Goal: Task Accomplishment & Management: Manage account settings

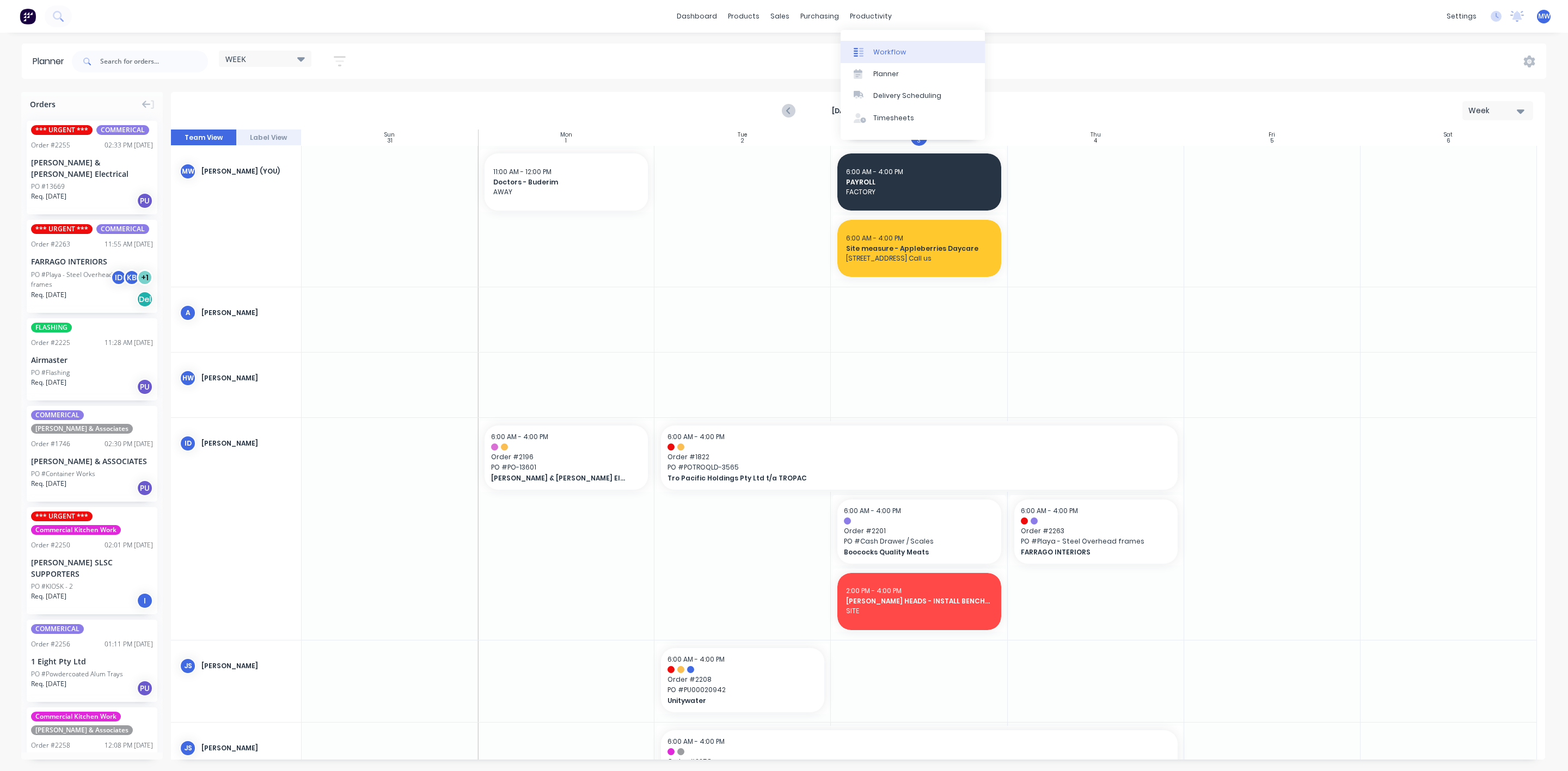
click at [913, 53] on link "Workflow" at bounding box center [912, 52] width 144 height 21
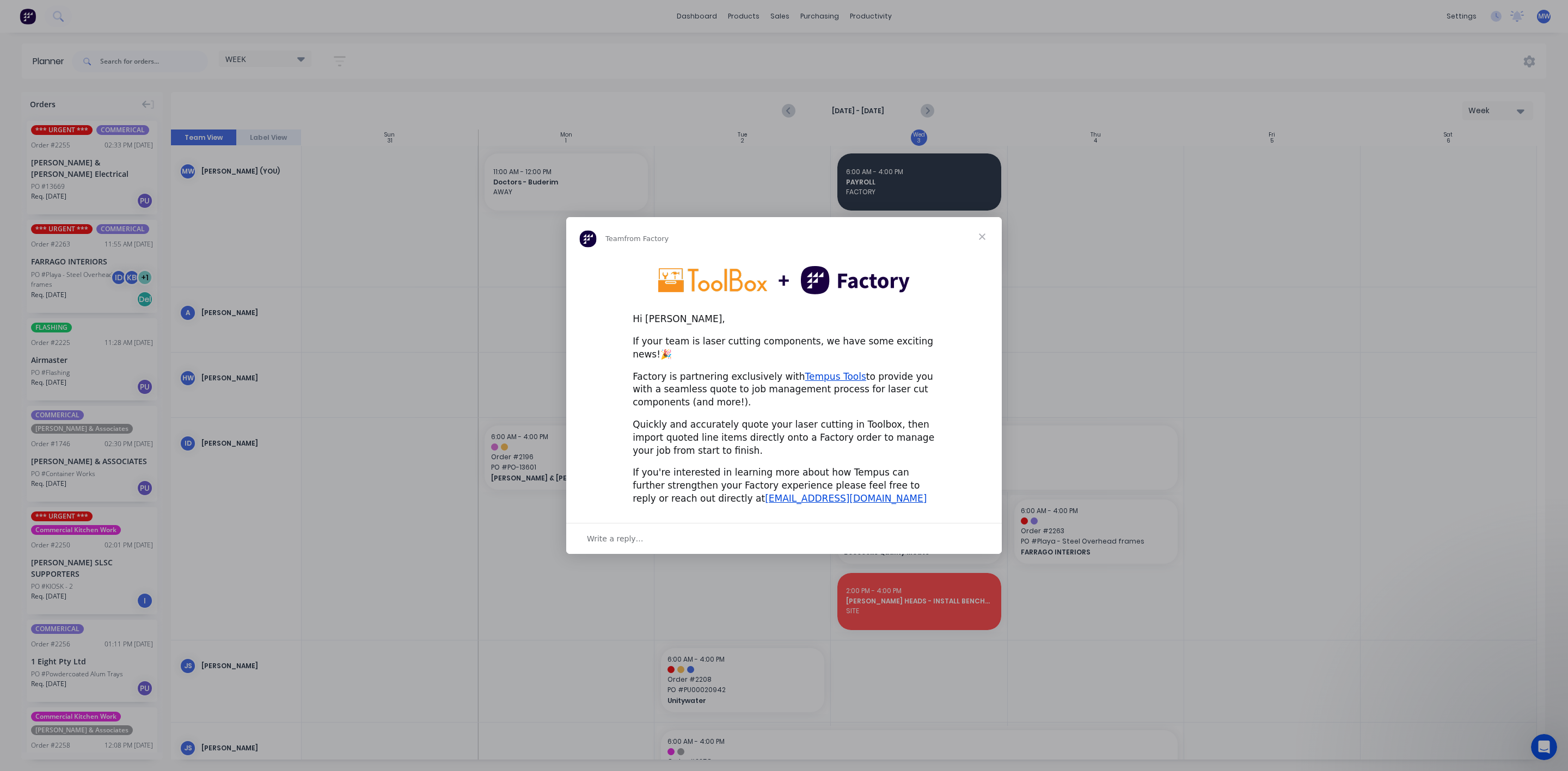
click at [977, 243] on span "Close" at bounding box center [982, 236] width 39 height 39
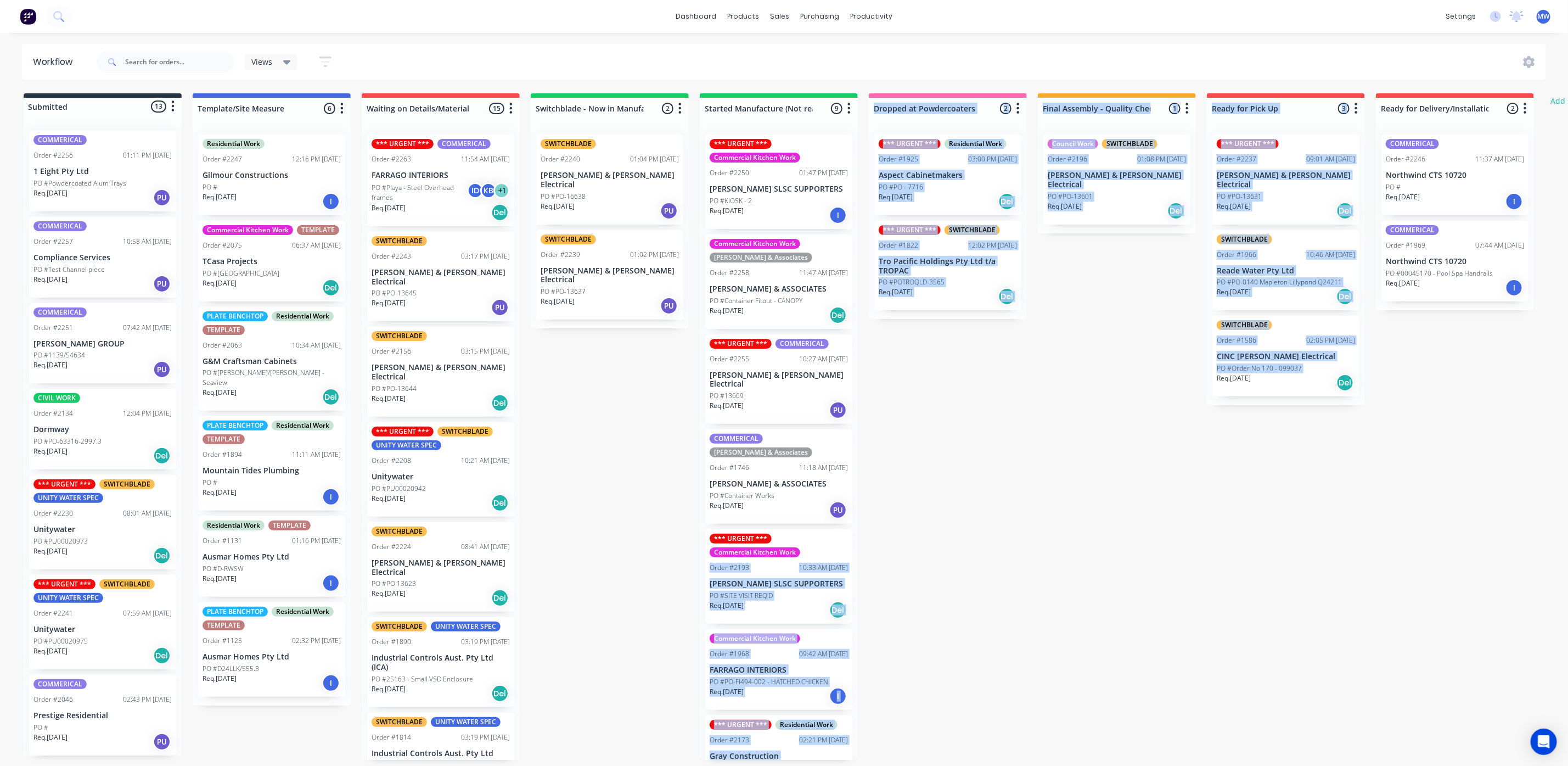
drag, startPoint x: 1007, startPoint y: 507, endPoint x: 1179, endPoint y: 616, distance: 203.6
click at [1179, 616] on div "Submitted 13 Status colour #273444 hex #273444 Save Cancel Summaries Total orde…" at bounding box center [907, 427] width 1830 height 666
click at [1176, 612] on div "Submitted 13 Status colour #273444 hex #273444 Save Cancel Summaries Total orde…" at bounding box center [907, 427] width 1830 height 666
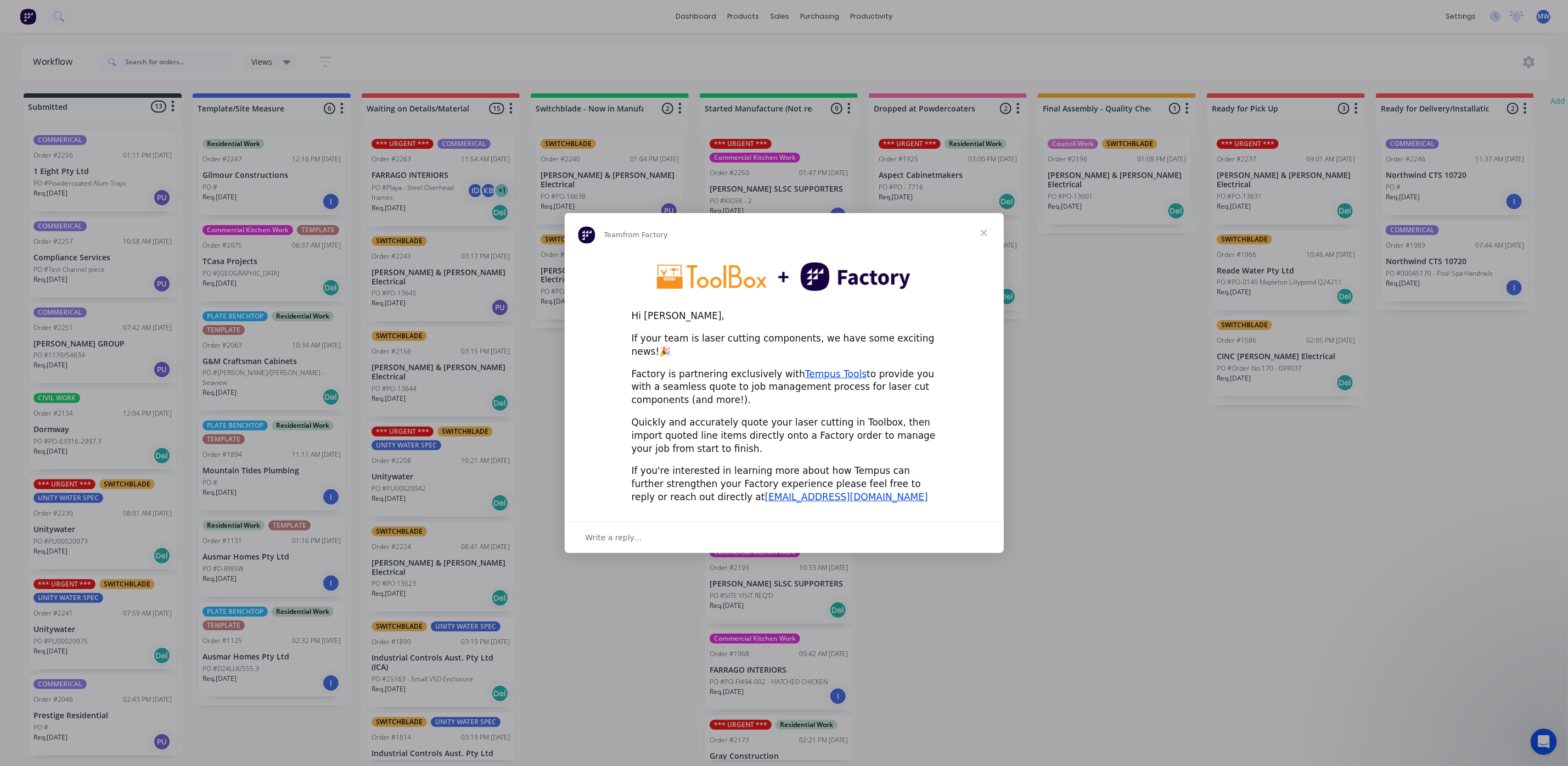
click at [980, 240] on span "Close" at bounding box center [984, 232] width 39 height 39
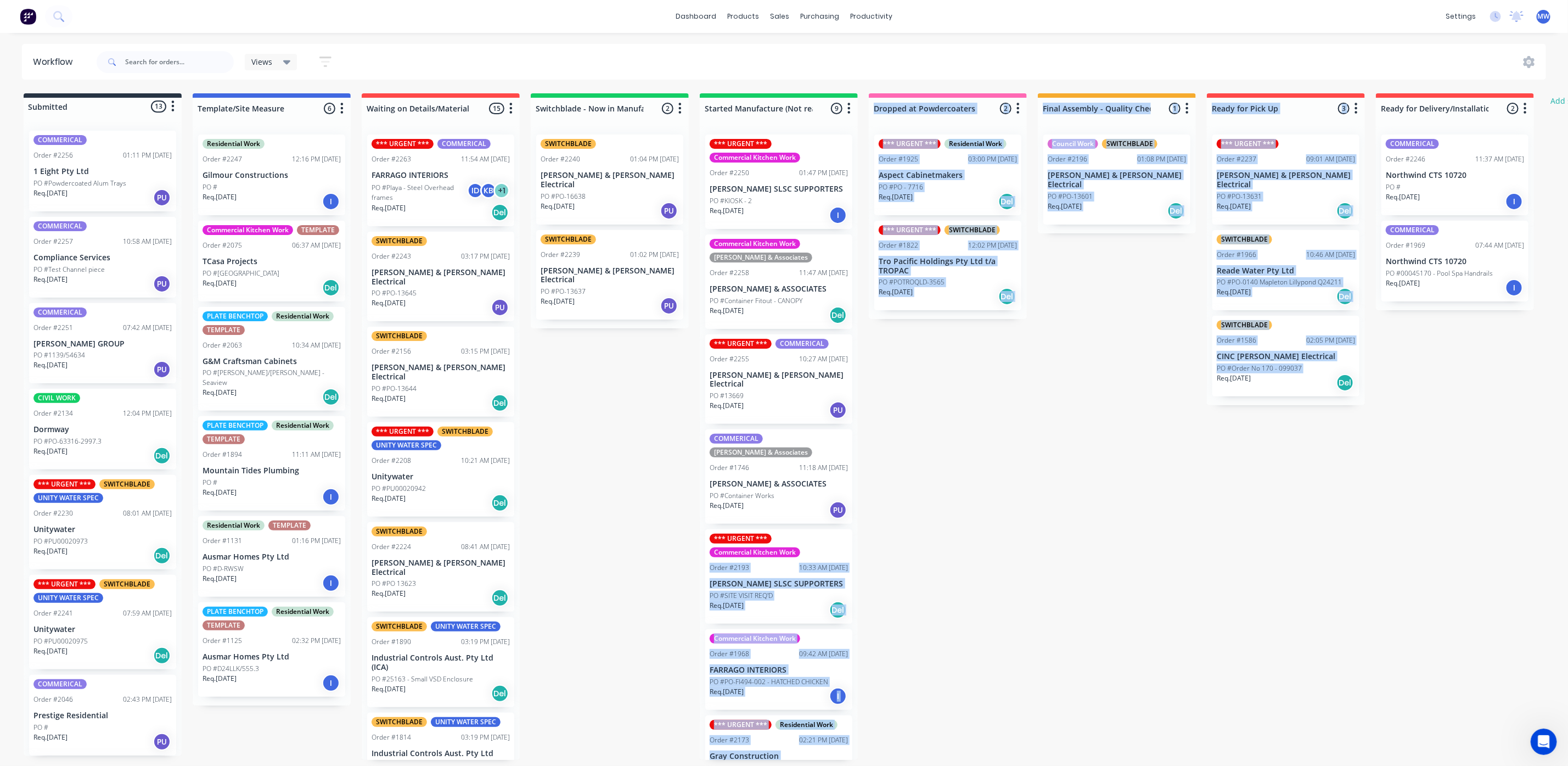
drag, startPoint x: 1027, startPoint y: 498, endPoint x: 1156, endPoint y: 581, distance: 153.4
click at [1156, 581] on div "Submitted 13 Status colour #273444 hex #273444 Save Cancel Summaries Total orde…" at bounding box center [907, 427] width 1830 height 666
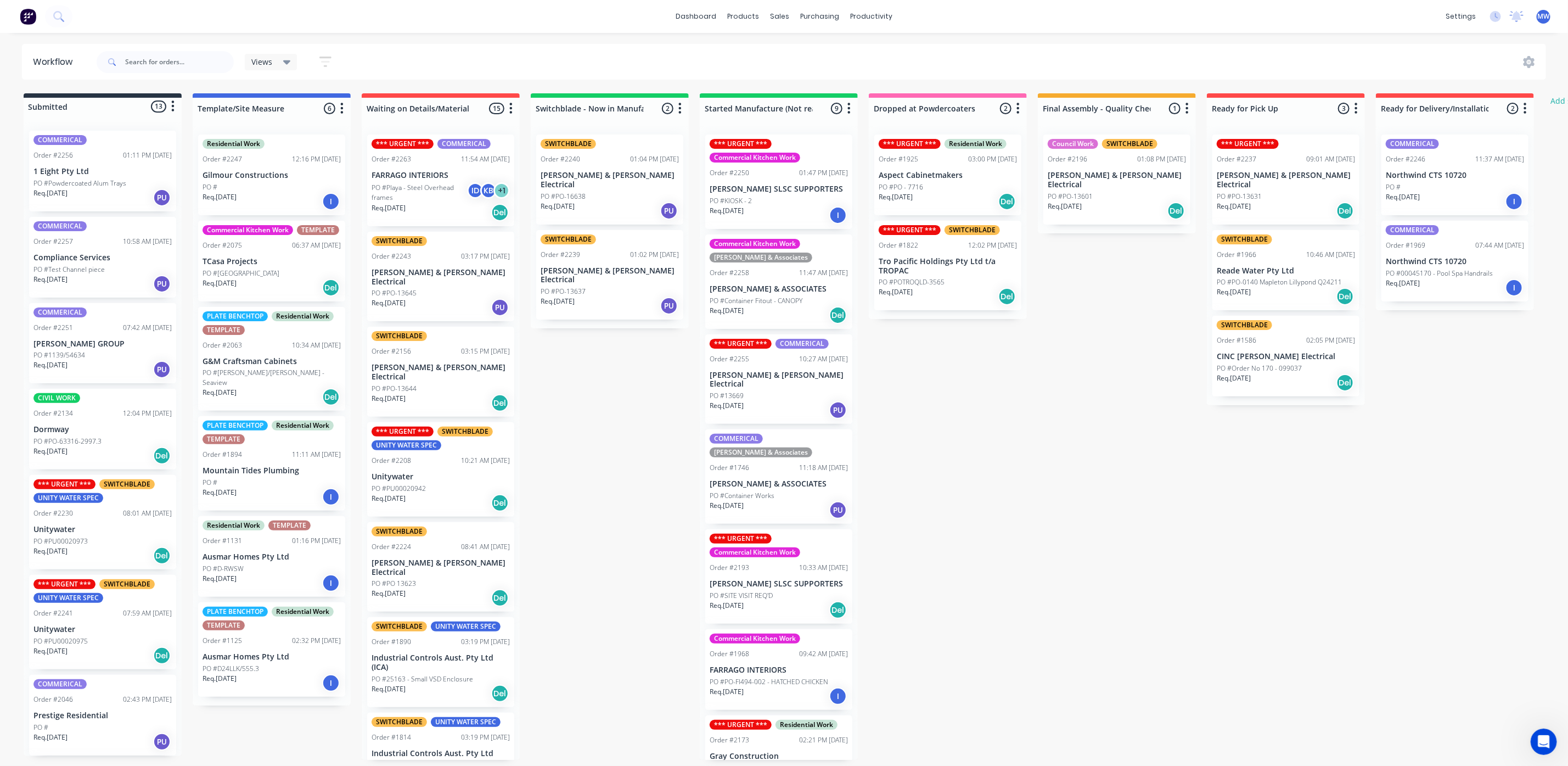
click at [1061, 511] on div "Submitted 13 Status colour #273444 hex #273444 Save Cancel Summaries Total orde…" at bounding box center [907, 427] width 1830 height 666
click at [1082, 201] on p "Req. 11/09/25" at bounding box center [1064, 206] width 34 height 10
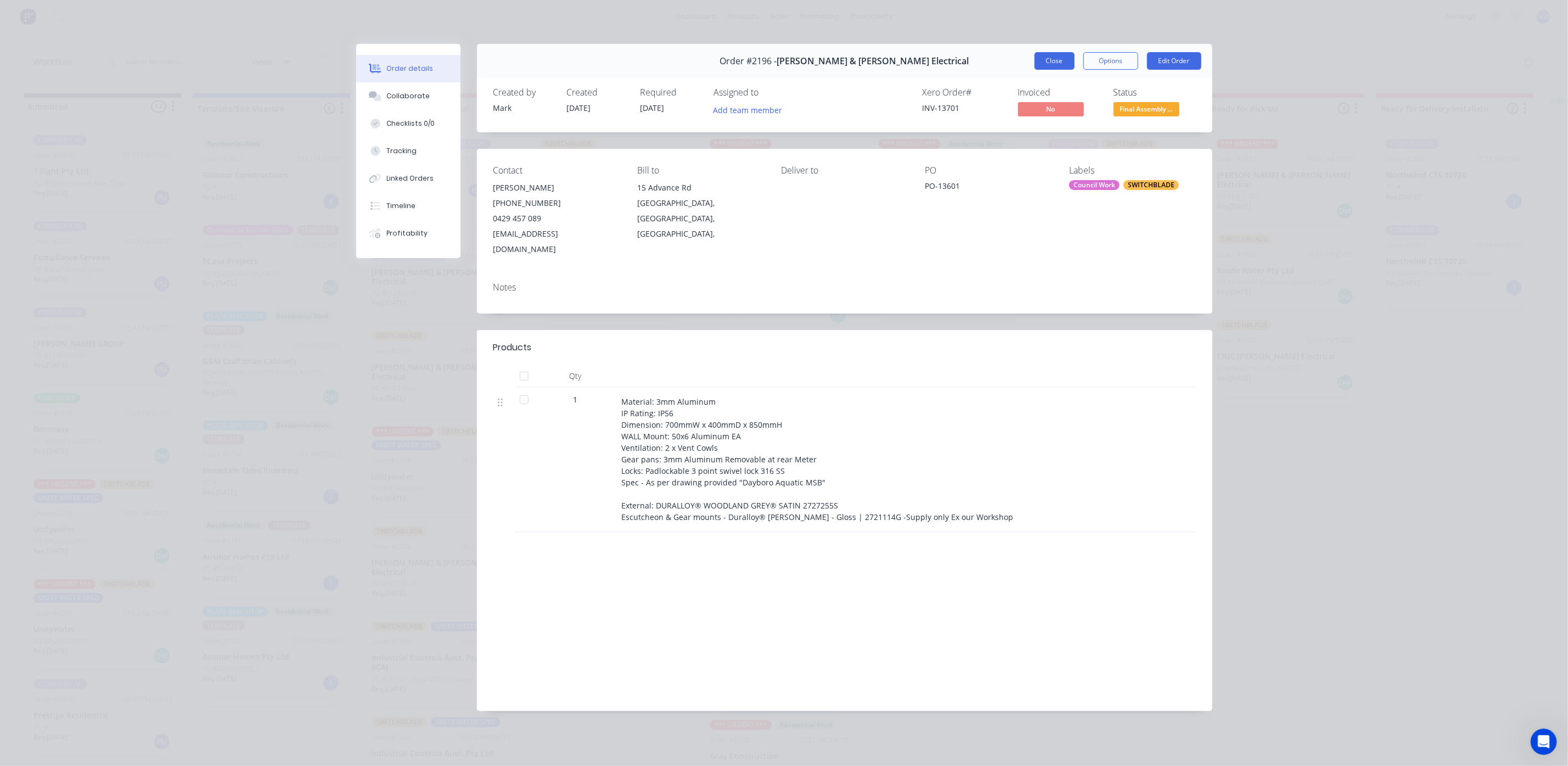
click at [1061, 56] on button "Close" at bounding box center [1054, 61] width 40 height 18
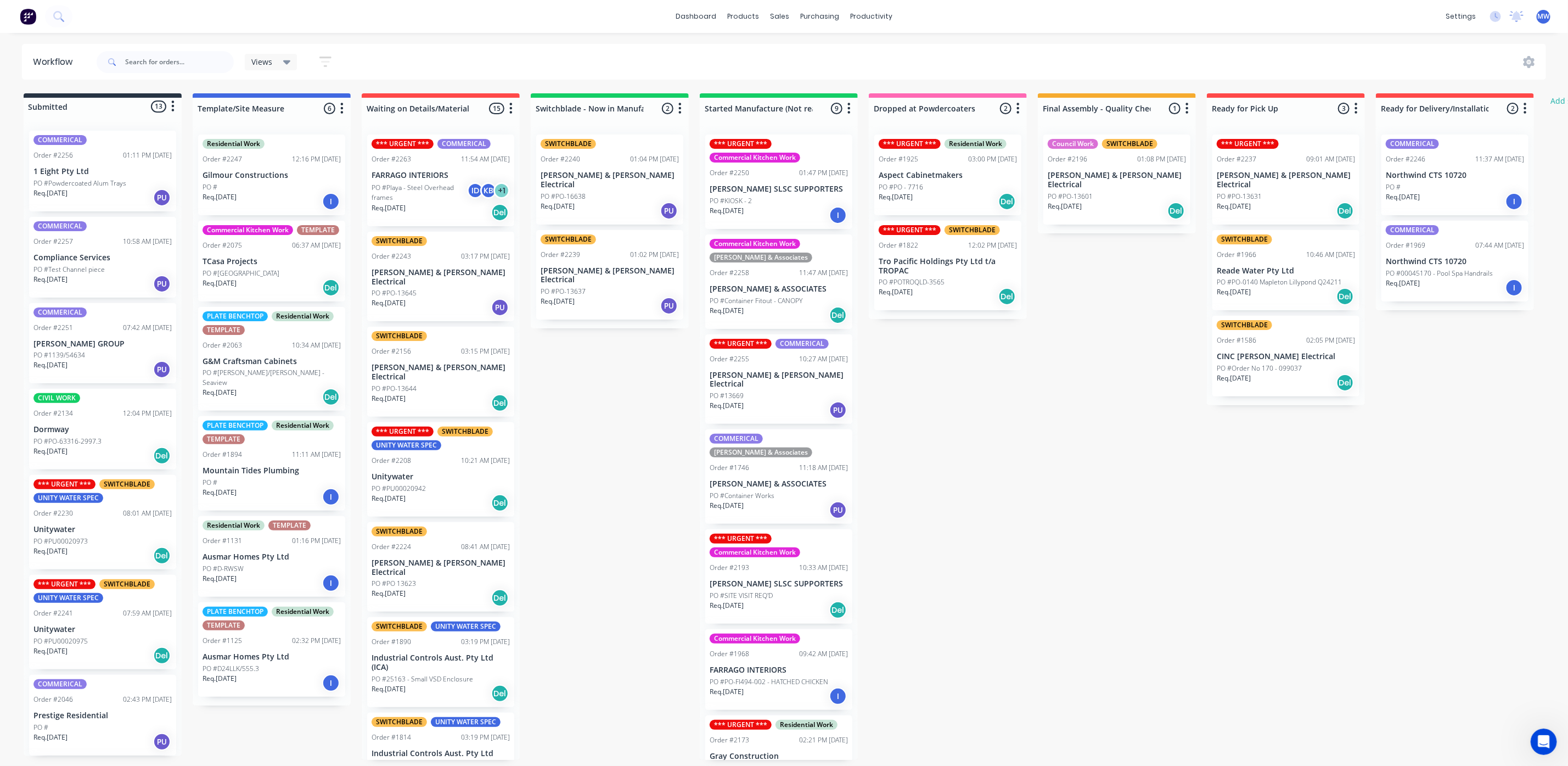
click at [430, 201] on p "PO #Playa - Steel Overhead frames" at bounding box center [419, 192] width 95 height 20
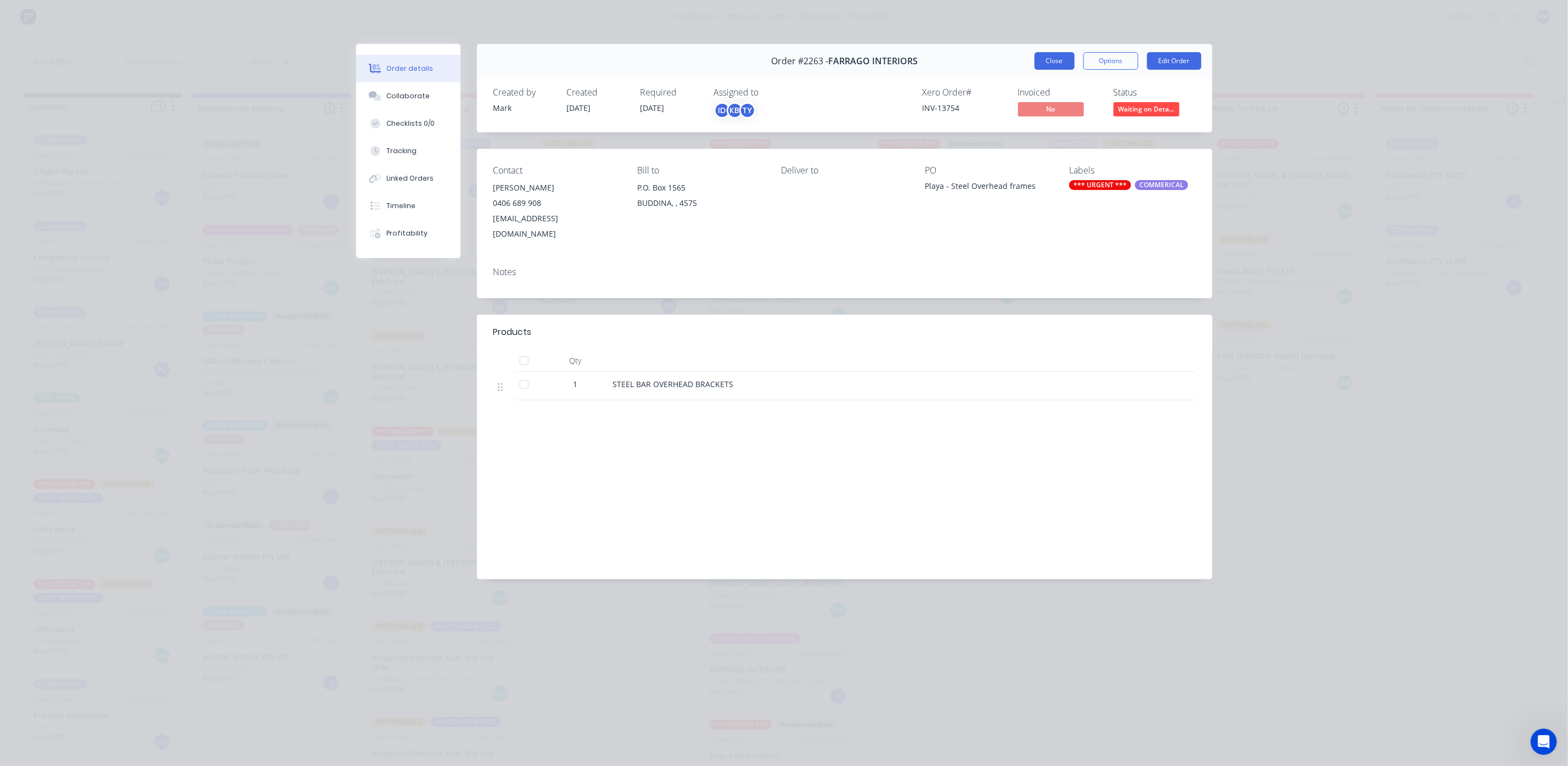
click at [1043, 65] on button "Close" at bounding box center [1054, 61] width 40 height 18
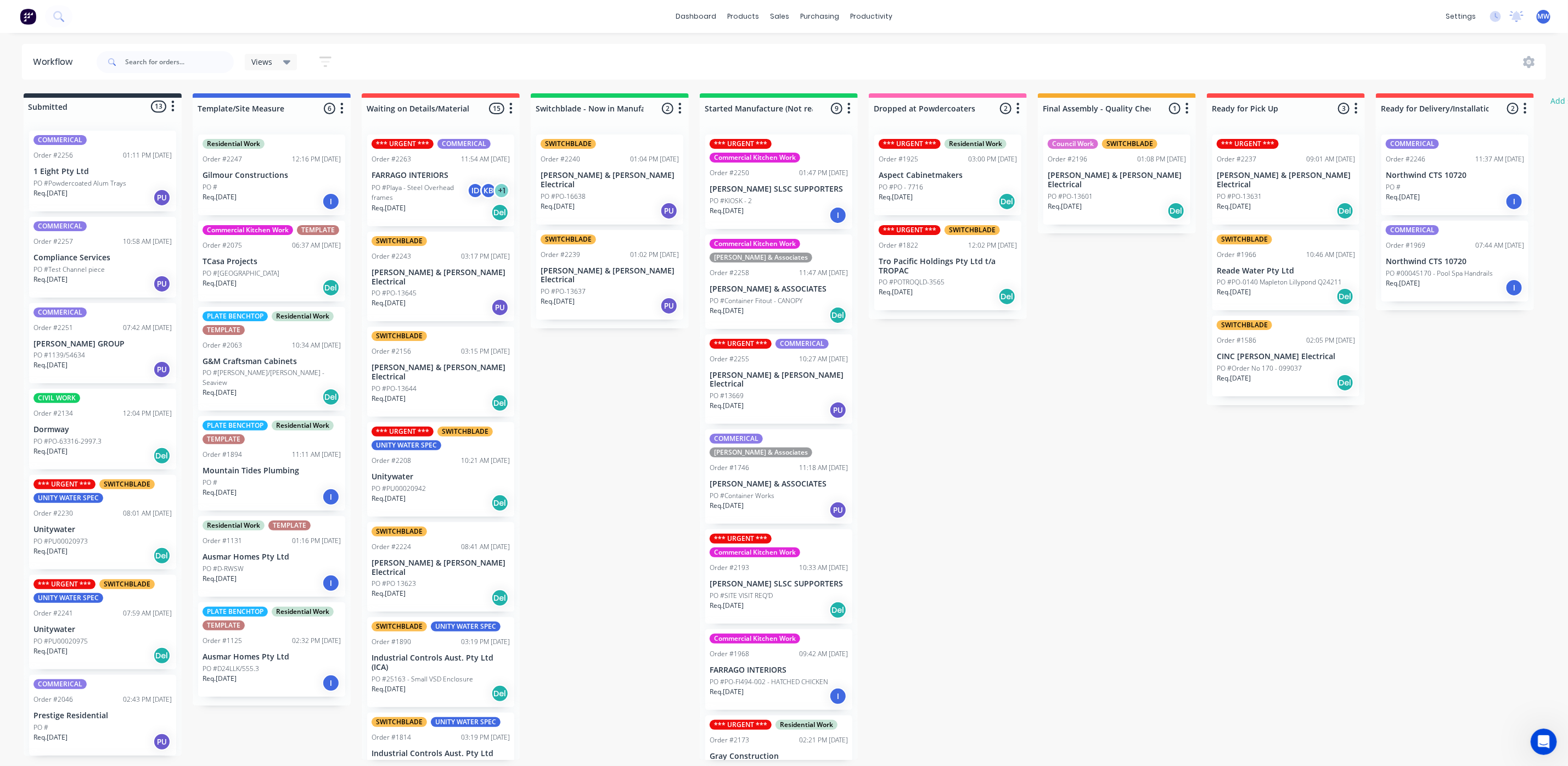
click at [1027, 489] on div "Submitted 13 Status colour #273444 hex #273444 Save Cancel Summaries Total orde…" at bounding box center [907, 427] width 1830 height 666
drag, startPoint x: 135, startPoint y: 58, endPoint x: 144, endPoint y: 47, distance: 14.2
click at [137, 58] on input "text" at bounding box center [179, 62] width 108 height 22
type input "2208"
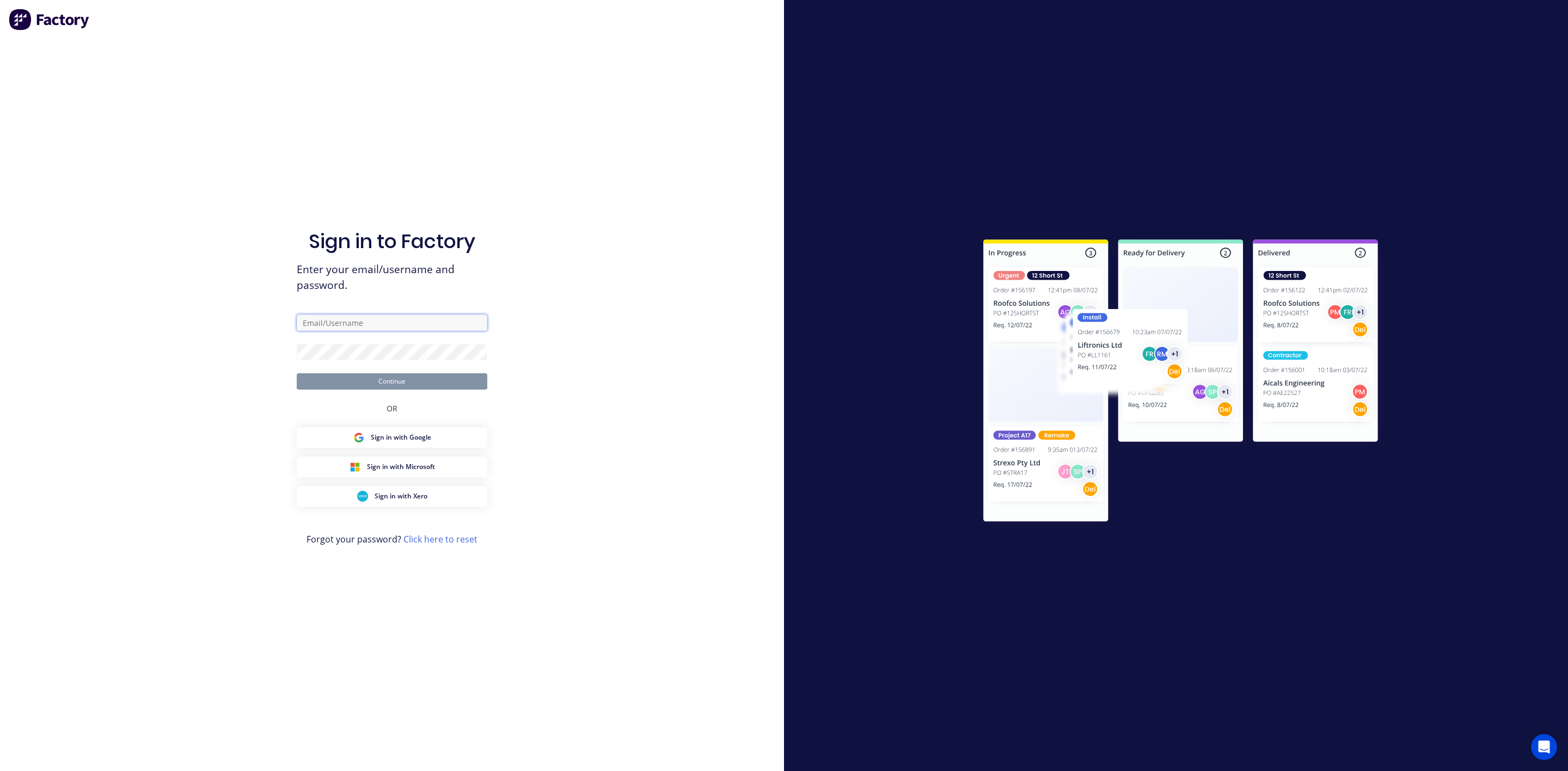
type input "markw@suncoastsheetmetal.com.au"
click at [447, 386] on button "Continue" at bounding box center [392, 381] width 191 height 16
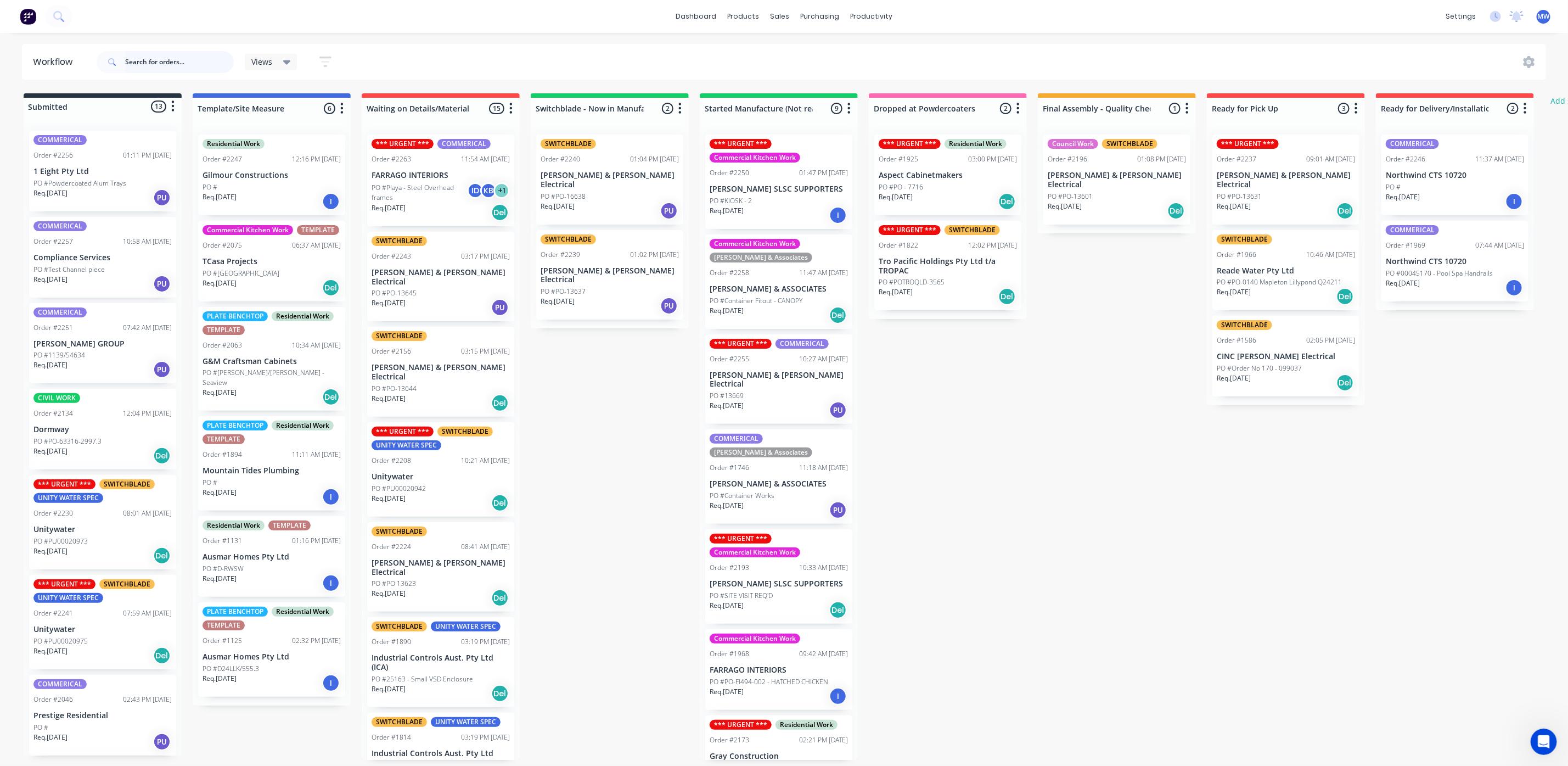
click at [155, 68] on input "text" at bounding box center [179, 62] width 108 height 22
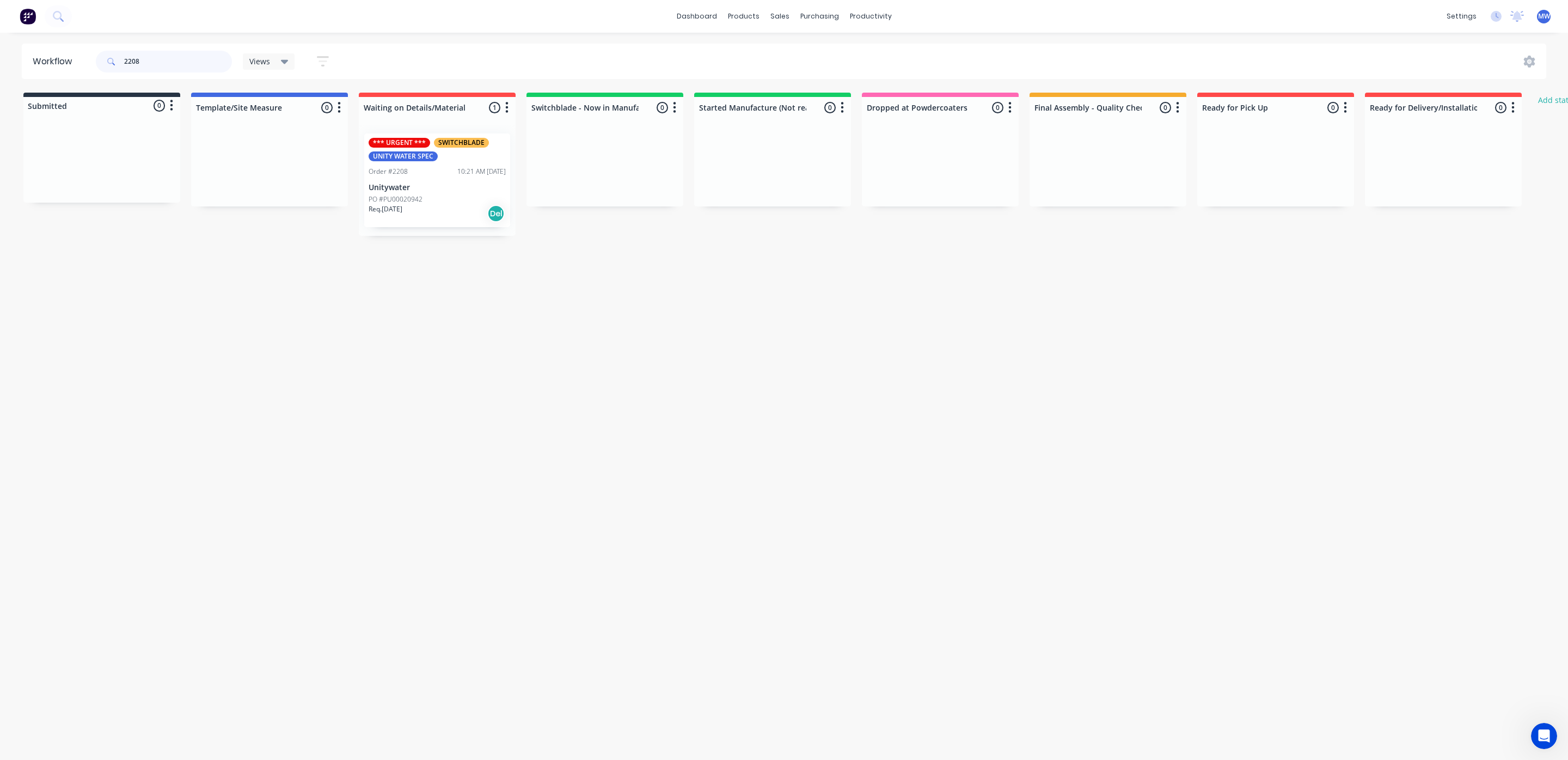
type input "2208"
click at [449, 201] on div "PO #PU00020942" at bounding box center [437, 199] width 137 height 10
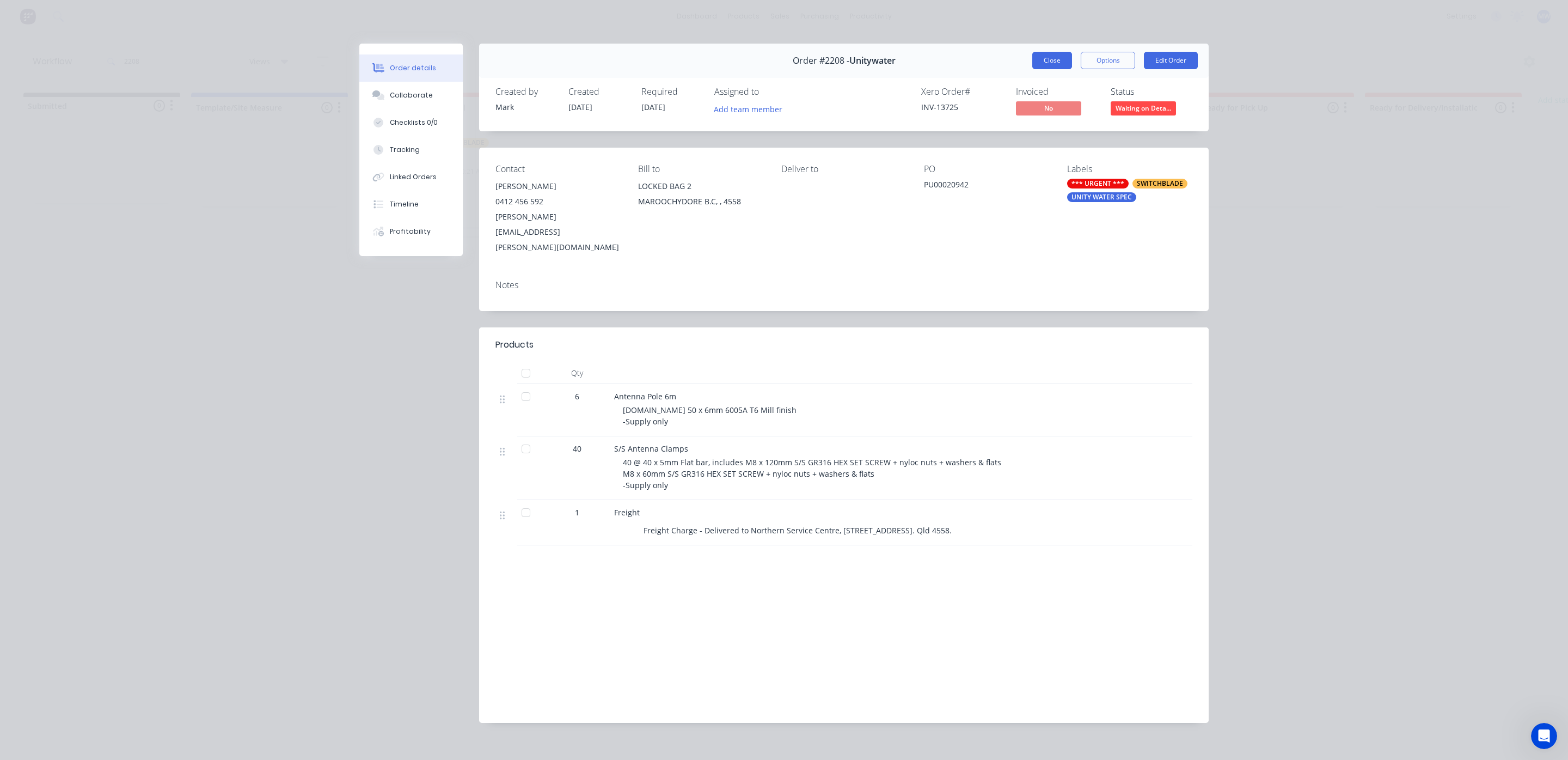
click at [1064, 61] on button "Close" at bounding box center [1052, 60] width 40 height 17
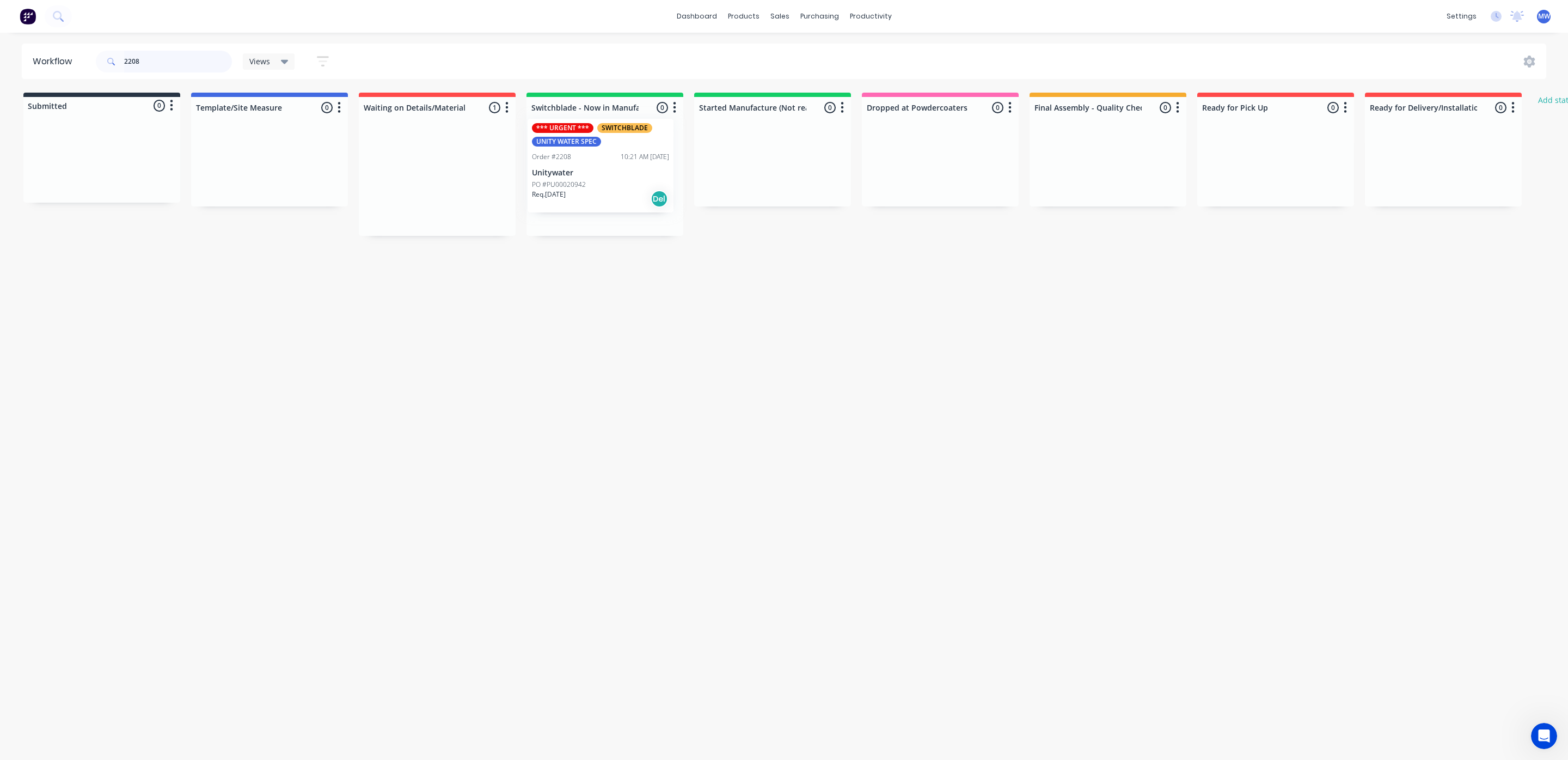
drag, startPoint x: 415, startPoint y: 216, endPoint x: 582, endPoint y: 200, distance: 167.8
click at [582, 200] on div "Submitted 0 Status colour #273444 hex #273444 Save Cancel Summaries Total order…" at bounding box center [900, 164] width 1816 height 143
click at [595, 205] on div "Req. 04/09/25 Del" at bounding box center [605, 214] width 137 height 19
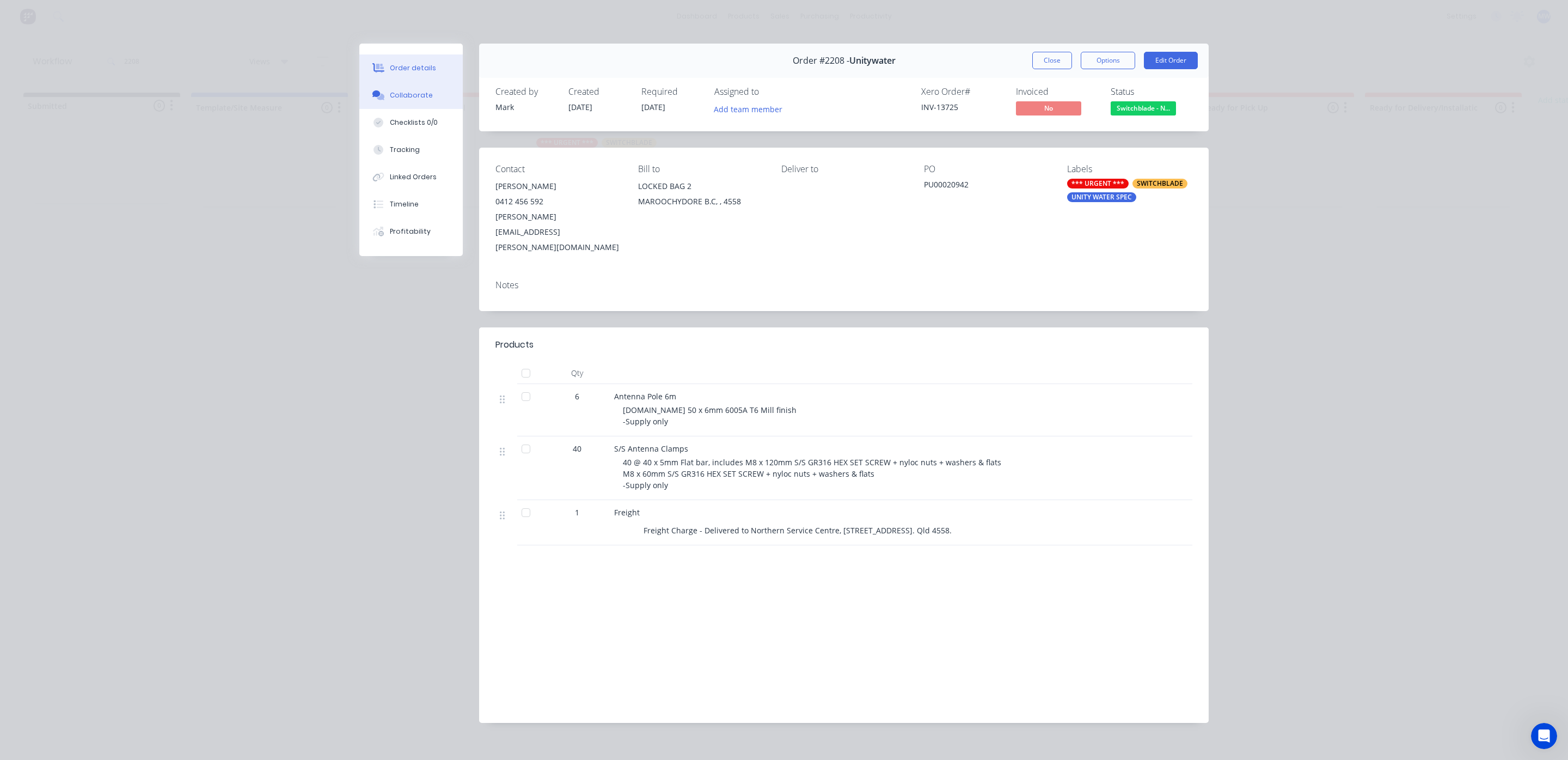
click at [420, 100] on button "Collaborate" at bounding box center [411, 95] width 103 height 28
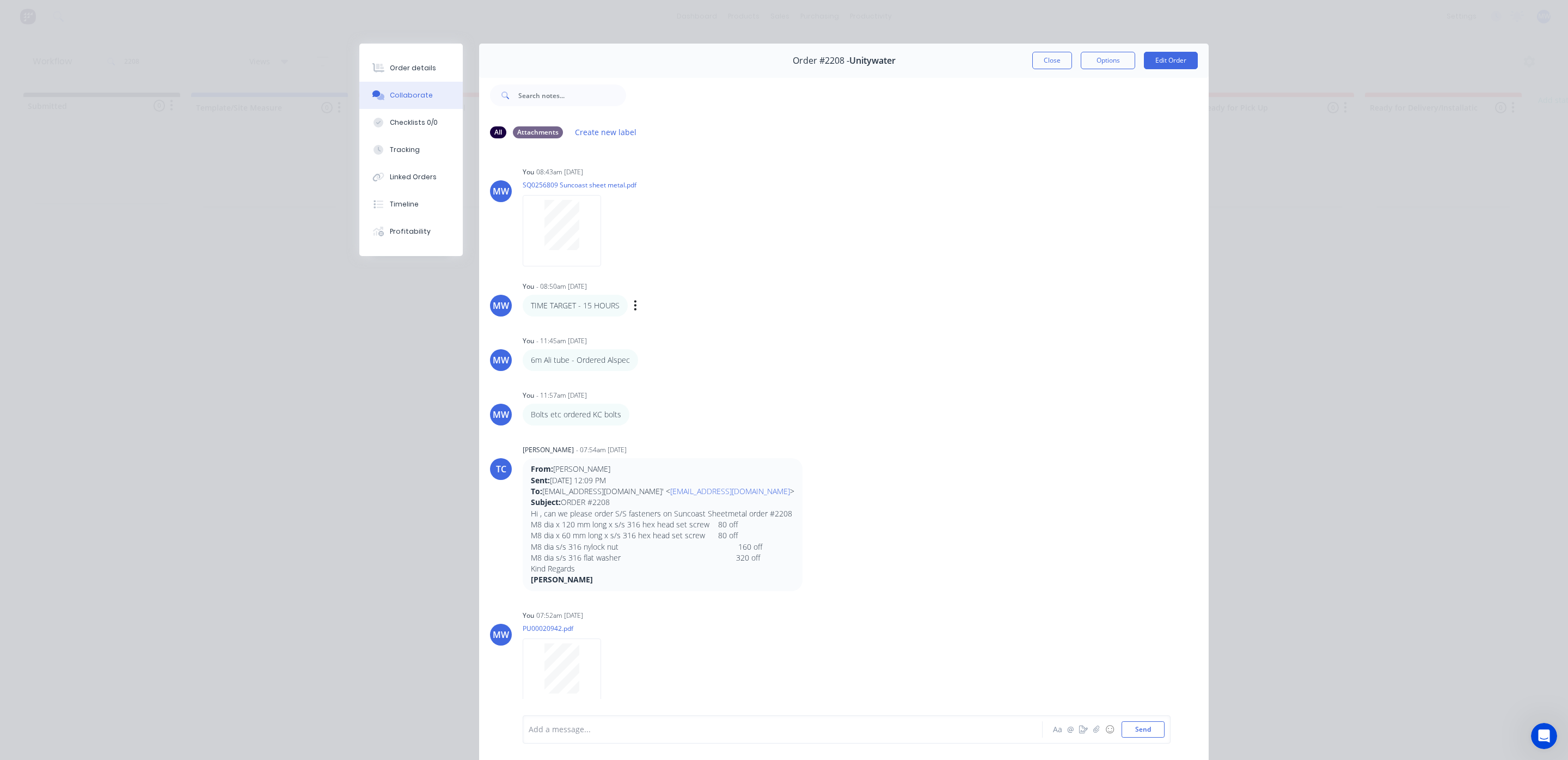
click at [523, 304] on div "TIME TARGET - 15 HOURS" at bounding box center [575, 305] width 105 height 22
drag, startPoint x: 523, startPoint y: 304, endPoint x: 636, endPoint y: 300, distance: 113.1
click at [636, 300] on div "TIME TARGET - 15 HOURS Labels Edit Delete" at bounding box center [693, 305] width 341 height 22
click at [753, 347] on div "You - 11:45am 25/08/25 6m Ali tube - Ordered Alspec Labels Edit Delete" at bounding box center [693, 351] width 341 height 38
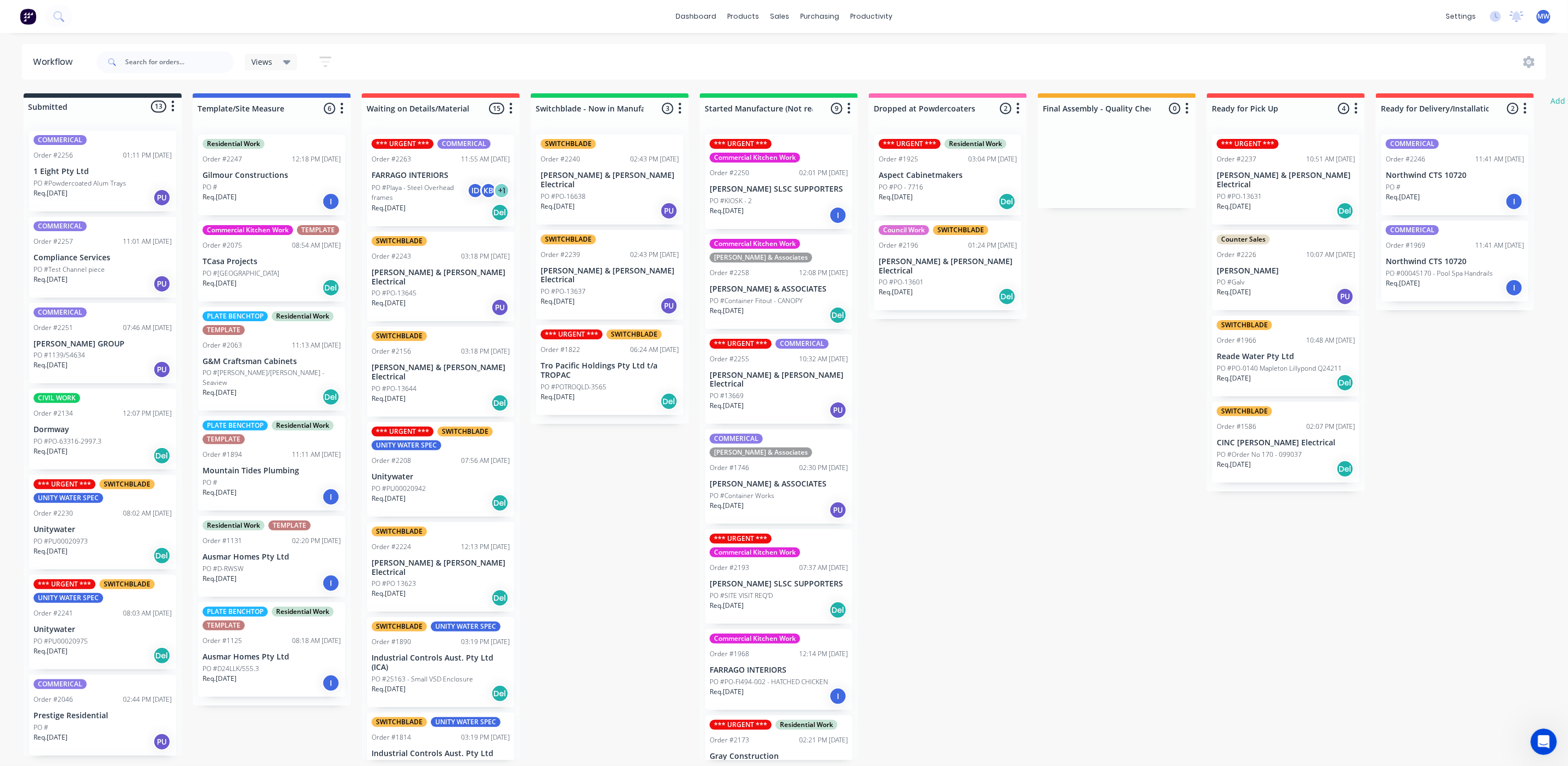
scroll to position [206, 0]
